Goal: Entertainment & Leisure: Consume media (video, audio)

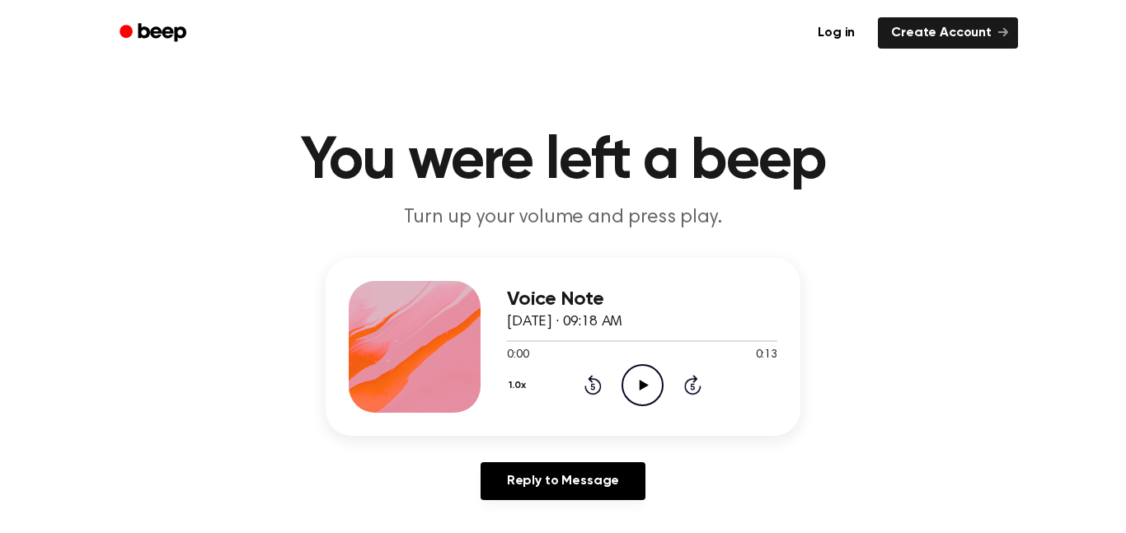
click at [648, 390] on icon "Play Audio" at bounding box center [643, 385] width 42 height 42
click at [645, 394] on icon "Play Audio" at bounding box center [643, 385] width 42 height 42
click at [636, 377] on icon "Play Audio" at bounding box center [643, 385] width 42 height 42
click at [623, 390] on circle at bounding box center [642, 385] width 40 height 40
click at [641, 392] on icon "Play Audio" at bounding box center [643, 385] width 42 height 42
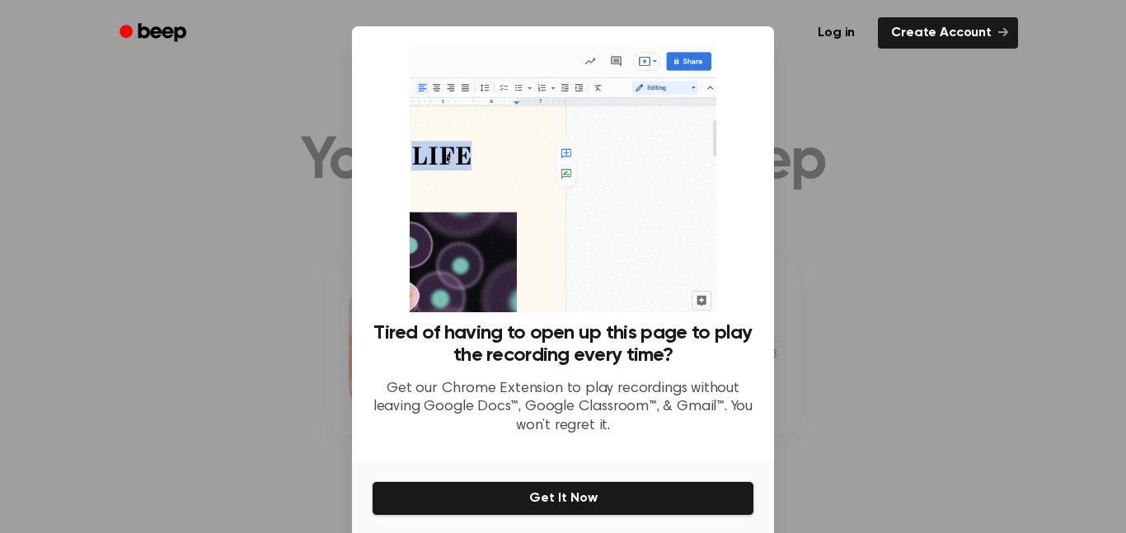
click at [817, 420] on div at bounding box center [563, 266] width 1126 height 533
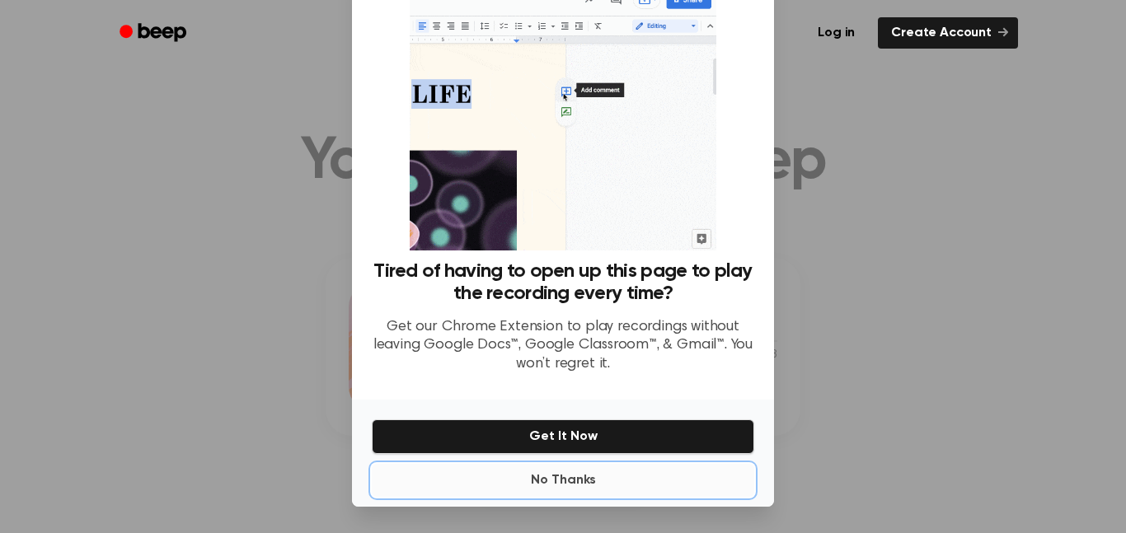
click at [510, 495] on button "No Thanks" at bounding box center [563, 480] width 383 height 33
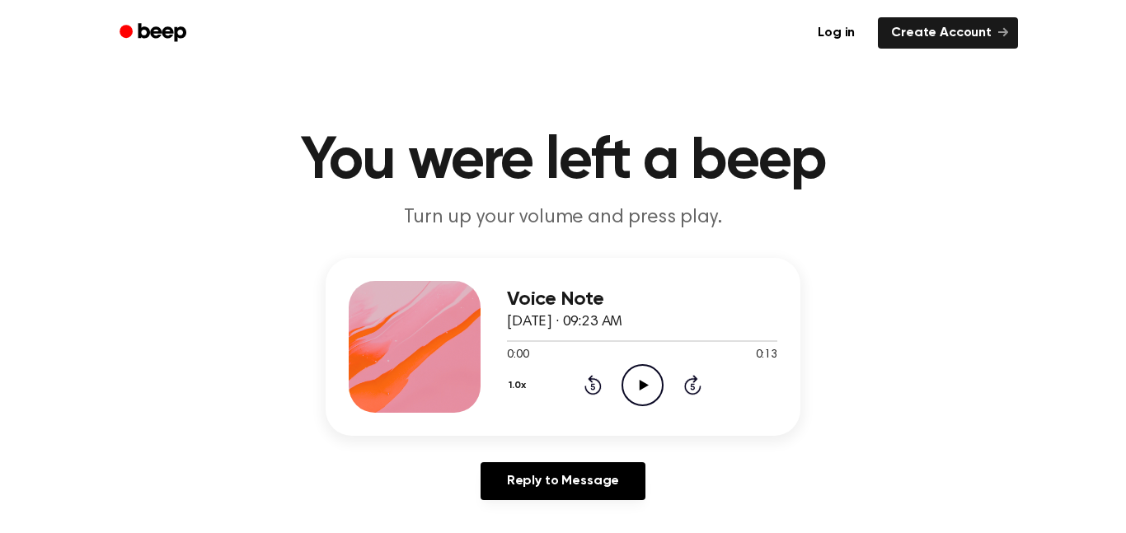
click at [632, 378] on icon "Play Audio" at bounding box center [643, 385] width 42 height 42
click at [649, 383] on icon "Play Audio" at bounding box center [643, 385] width 42 height 42
click at [630, 391] on icon "Play Audio" at bounding box center [643, 385] width 42 height 42
click at [651, 387] on icon "Play Audio" at bounding box center [643, 385] width 42 height 42
click at [642, 378] on icon "Play Audio" at bounding box center [643, 385] width 42 height 42
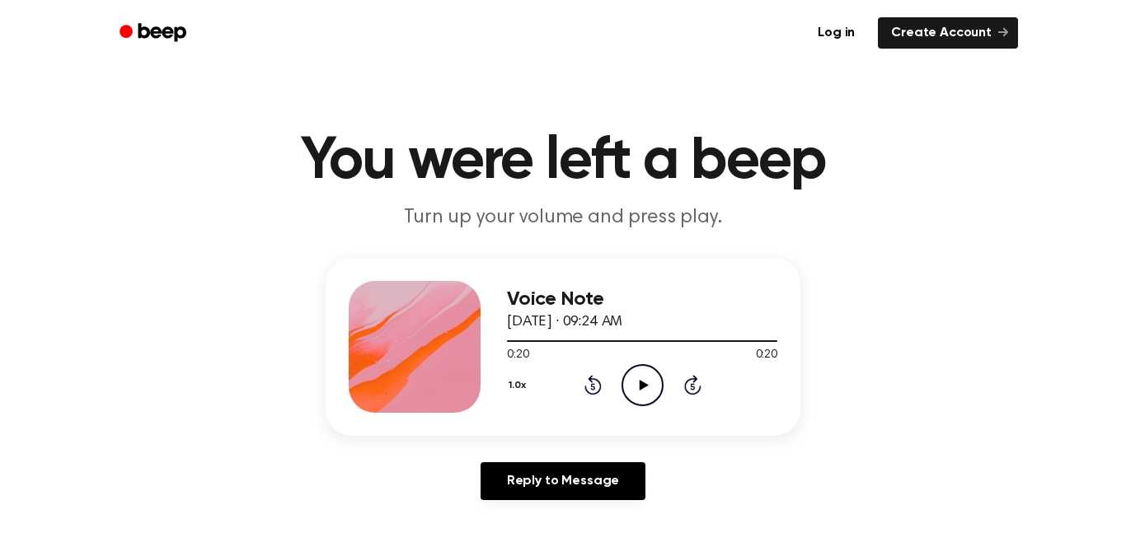
click at [647, 369] on icon "Play Audio" at bounding box center [643, 385] width 42 height 42
click at [630, 378] on icon "Play Audio" at bounding box center [643, 385] width 42 height 42
click at [656, 378] on icon "Play Audio" at bounding box center [643, 385] width 42 height 42
click at [627, 377] on icon "Pause Audio" at bounding box center [643, 385] width 42 height 42
click at [631, 381] on icon "Play Audio" at bounding box center [643, 385] width 42 height 42
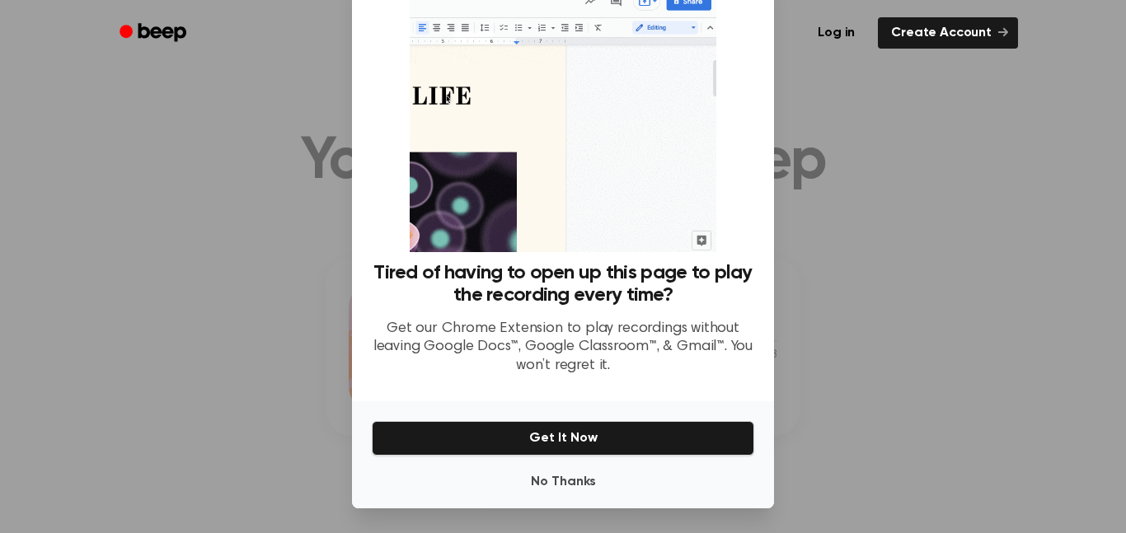
scroll to position [62, 0]
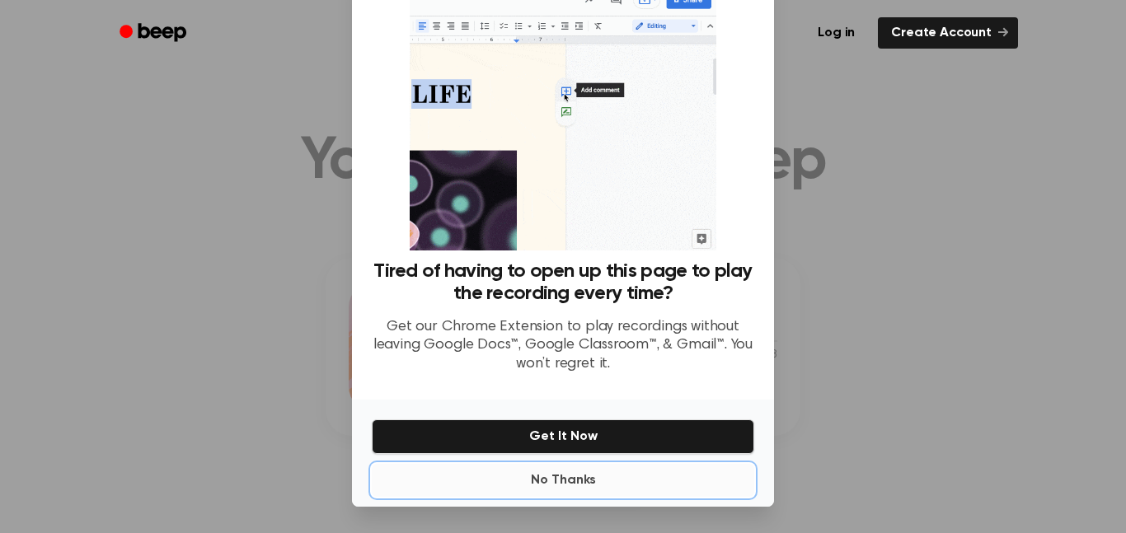
click at [555, 493] on button "No Thanks" at bounding box center [563, 480] width 383 height 33
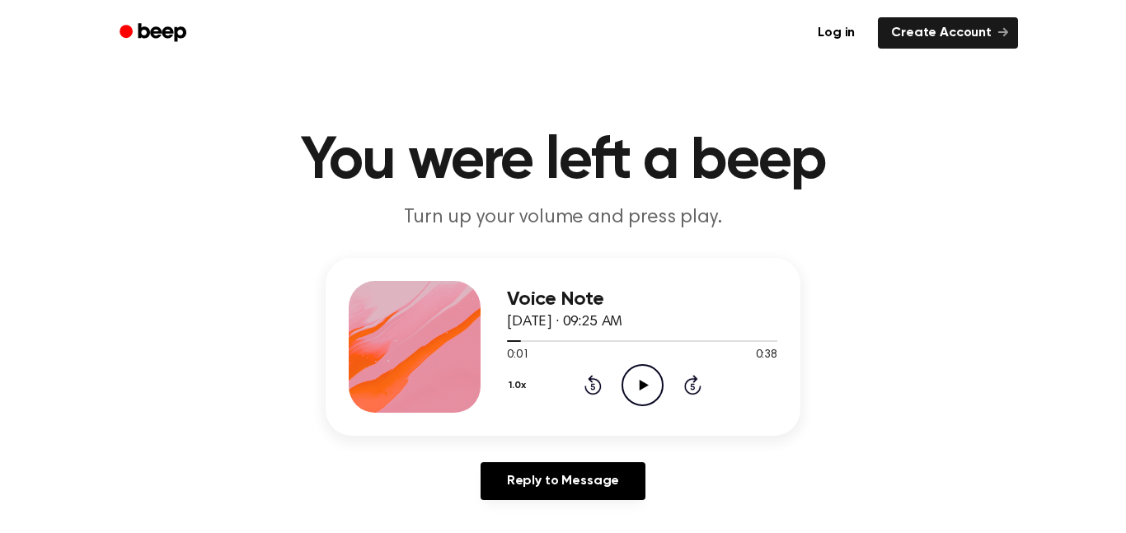
click at [588, 383] on icon "Rewind 5 seconds" at bounding box center [593, 384] width 18 height 21
click at [633, 385] on icon "Play Audio" at bounding box center [643, 385] width 42 height 42
click at [631, 378] on icon "Play Audio" at bounding box center [643, 385] width 42 height 42
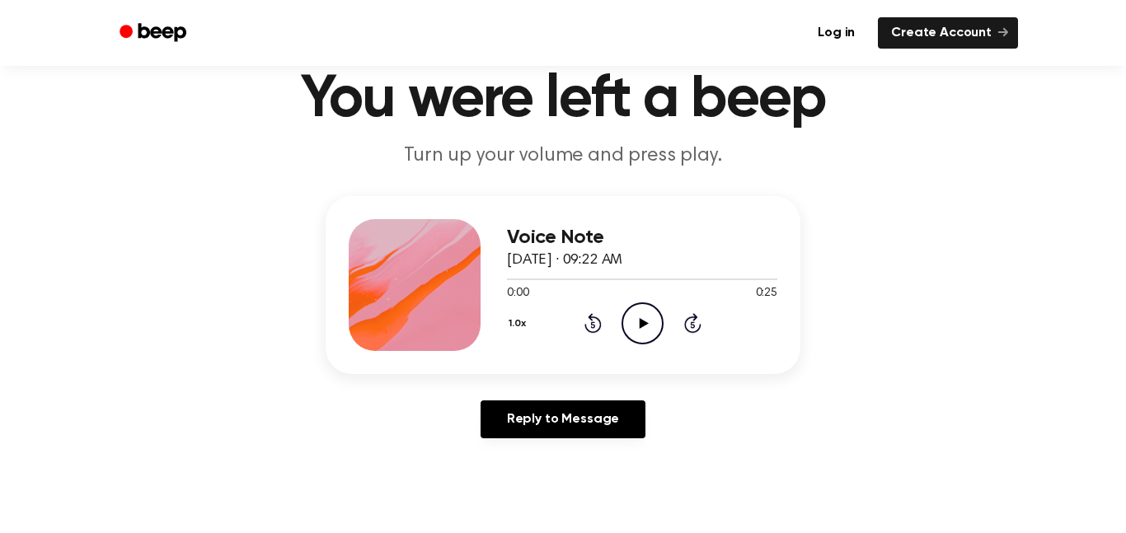
scroll to position [70, 0]
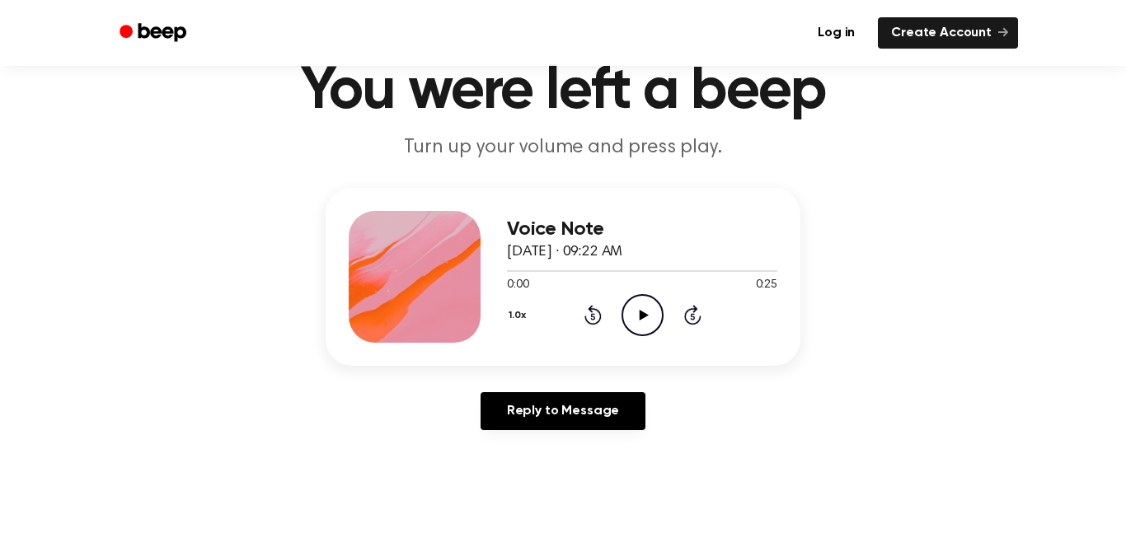
click at [631, 311] on icon "Play Audio" at bounding box center [643, 315] width 42 height 42
click at [631, 312] on icon "Pause Audio" at bounding box center [643, 315] width 42 height 42
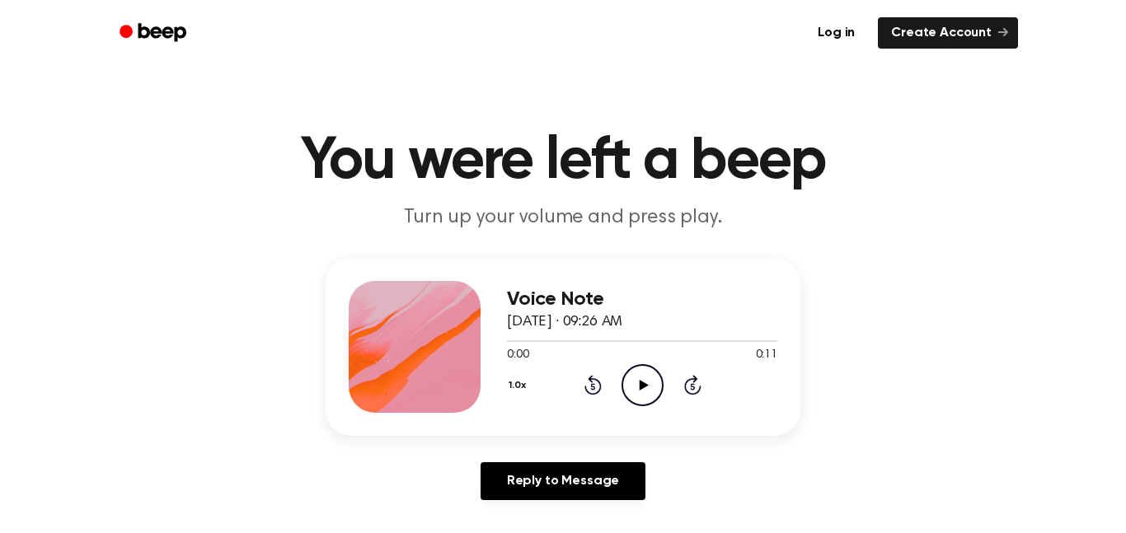
click at [645, 384] on icon at bounding box center [643, 385] width 9 height 11
click at [636, 373] on icon "Play Audio" at bounding box center [643, 385] width 42 height 42
click at [650, 396] on icon "Play Audio" at bounding box center [643, 385] width 42 height 42
click at [641, 373] on icon "Play Audio" at bounding box center [643, 385] width 42 height 42
click at [593, 387] on icon at bounding box center [592, 387] width 4 height 7
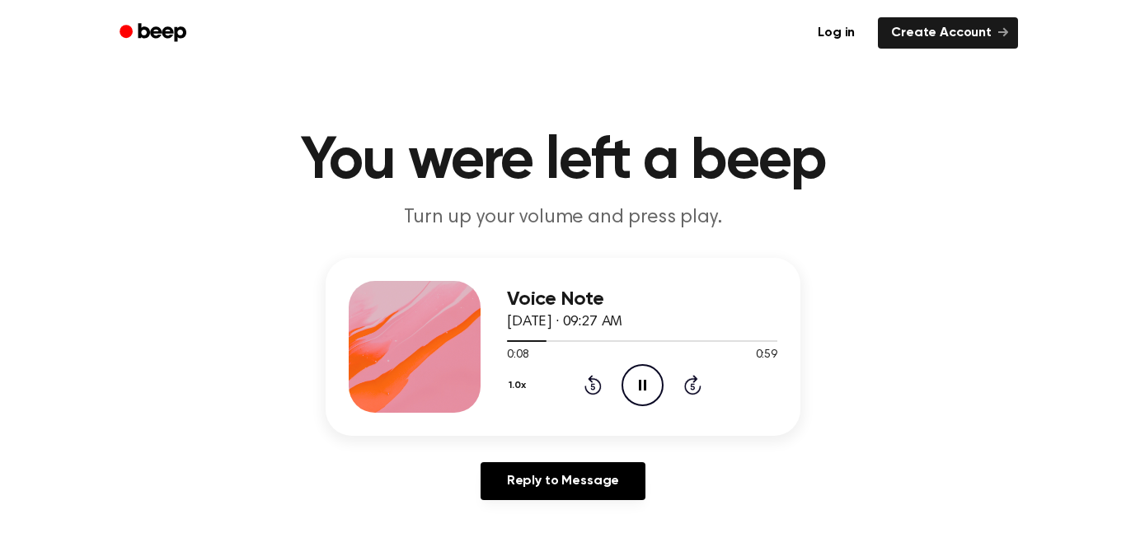
click at [589, 387] on icon "Rewind 5 seconds" at bounding box center [593, 384] width 18 height 21
click at [586, 389] on icon at bounding box center [592, 385] width 17 height 20
click at [644, 383] on icon at bounding box center [642, 385] width 7 height 11
click at [642, 375] on icon "Play Audio" at bounding box center [643, 385] width 42 height 42
